Goal: Transaction & Acquisition: Purchase product/service

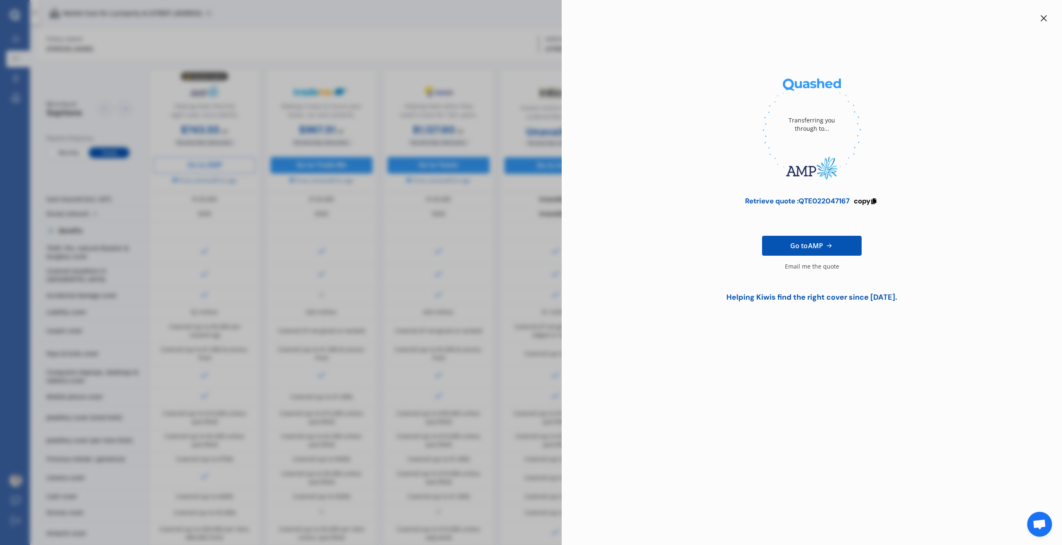
click at [1046, 18] on icon at bounding box center [1044, 18] width 7 height 7
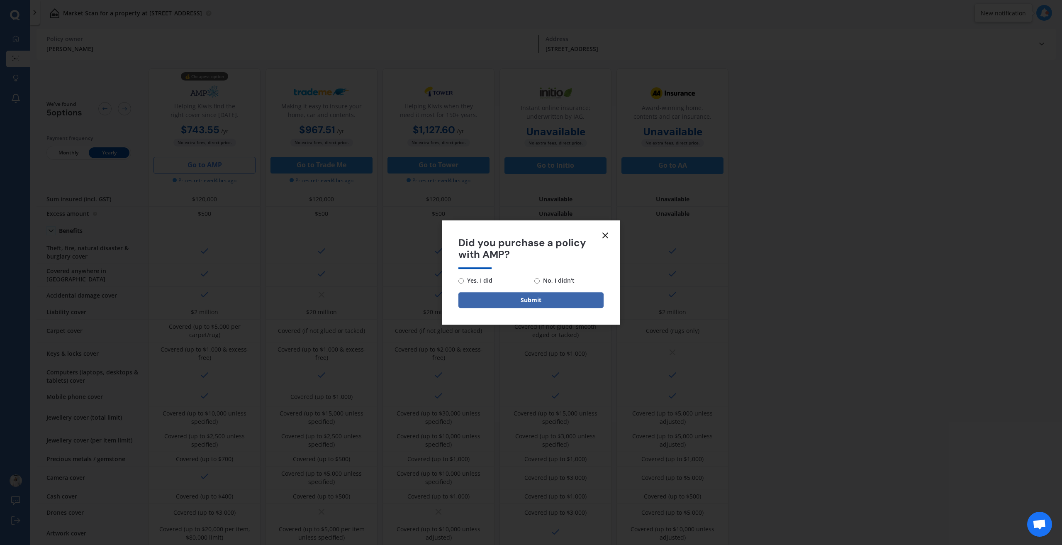
click at [547, 278] on span "No, I didn't" at bounding box center [557, 280] width 35 height 10
click at [540, 278] on input "No, I didn't" at bounding box center [536, 280] width 5 height 5
radio input "true"
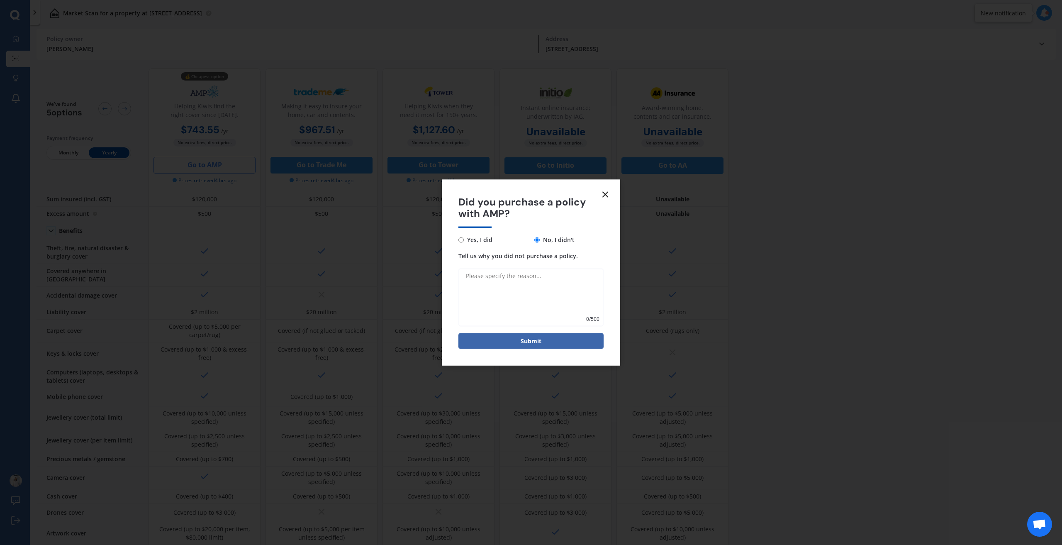
click at [481, 293] on textarea "Tell us why you did not purchase a policy." at bounding box center [530, 297] width 145 height 58
click at [467, 277] on textarea "i didnt load" at bounding box center [530, 297] width 145 height 58
type textarea "It didnt load"
click at [500, 333] on button "Submit" at bounding box center [530, 335] width 145 height 16
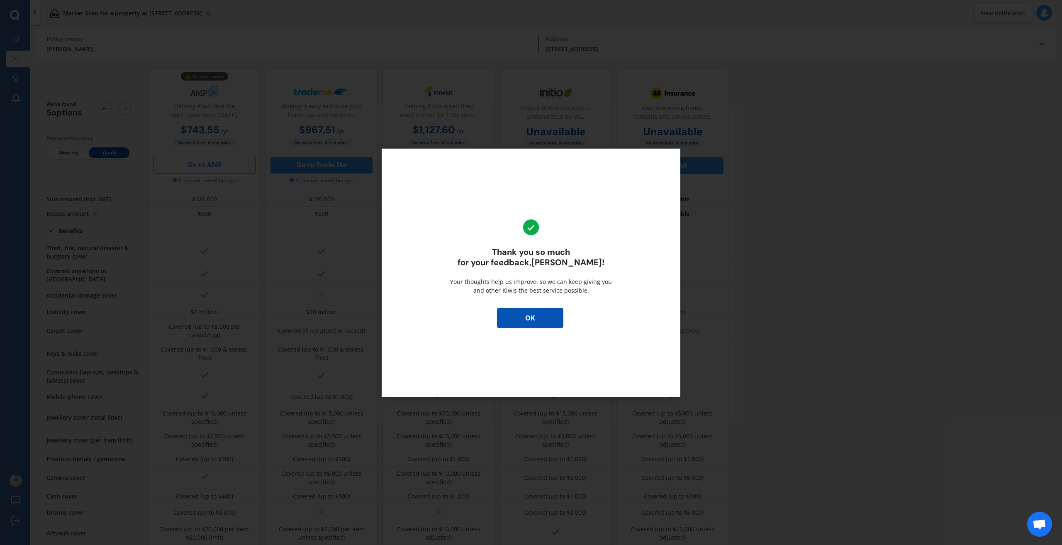
click at [541, 317] on button "OK" at bounding box center [530, 318] width 66 height 20
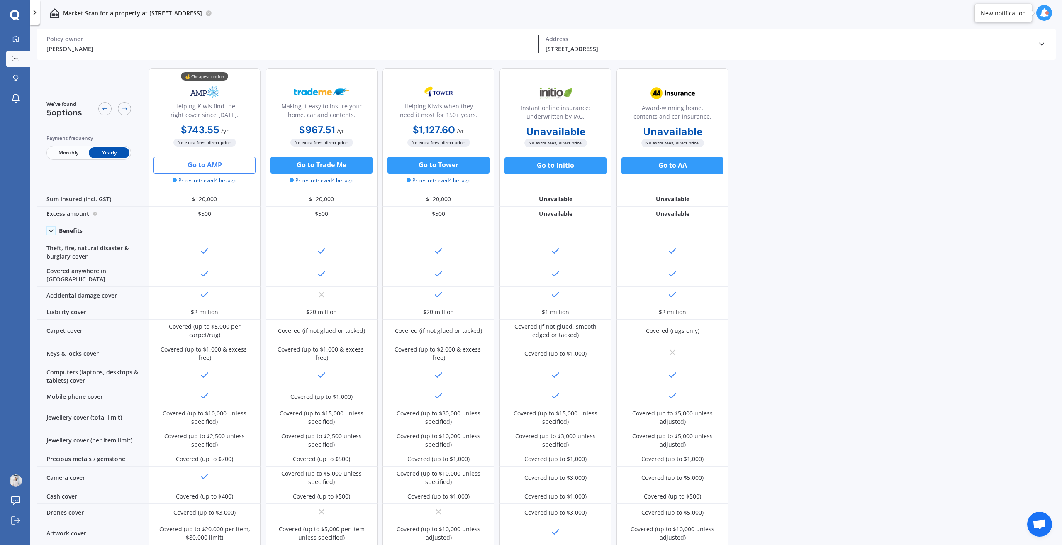
click at [202, 162] on button "Go to AMP" at bounding box center [205, 165] width 102 height 17
